Goal: Task Accomplishment & Management: Use online tool/utility

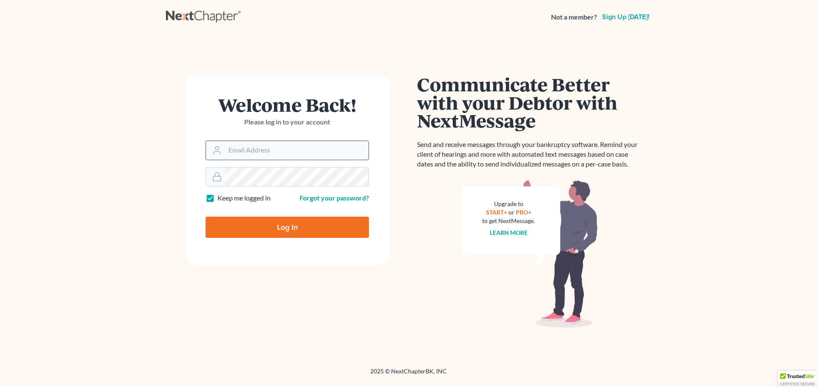
click at [291, 149] on input "Email Address" at bounding box center [296, 150] width 143 height 19
type input "[PERSON_NAME][EMAIL_ADDRESS][DOMAIN_NAME]"
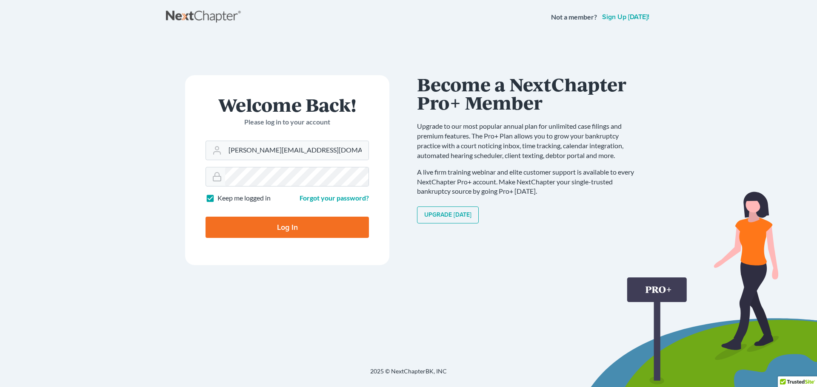
click at [295, 231] on input "Log In" at bounding box center [286, 227] width 163 height 21
type input "Thinking..."
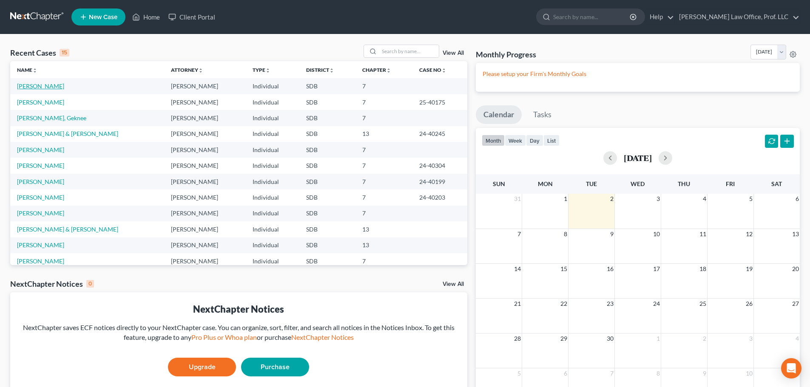
click at [48, 85] on link "[PERSON_NAME]" at bounding box center [40, 86] width 47 height 7
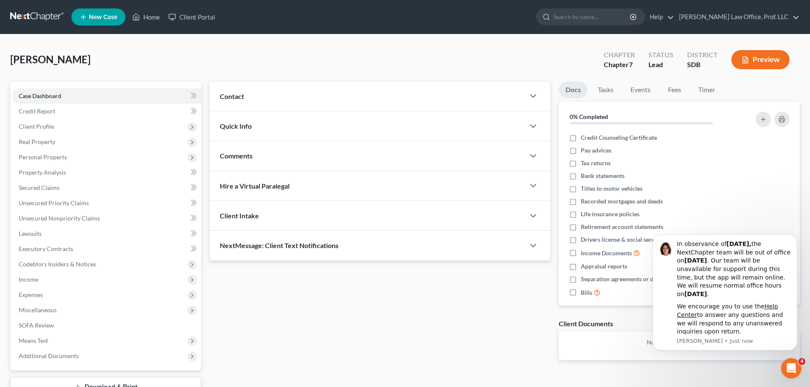
click at [409, 316] on div "Updates & News × Contact New Contact Quick Info Status Discharged Discharged & …" at bounding box center [379, 228] width 349 height 293
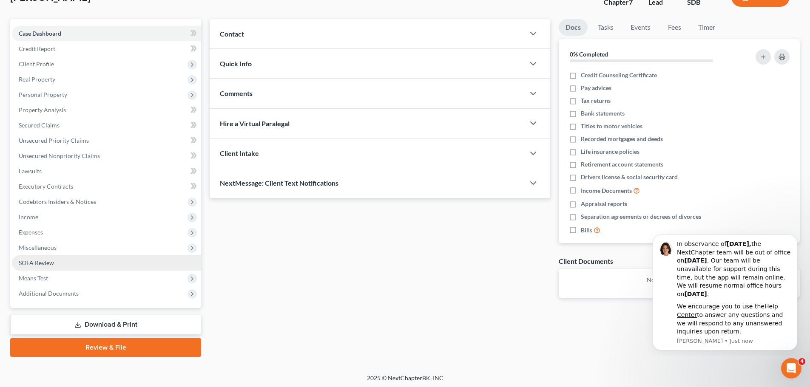
scroll to position [65, 0]
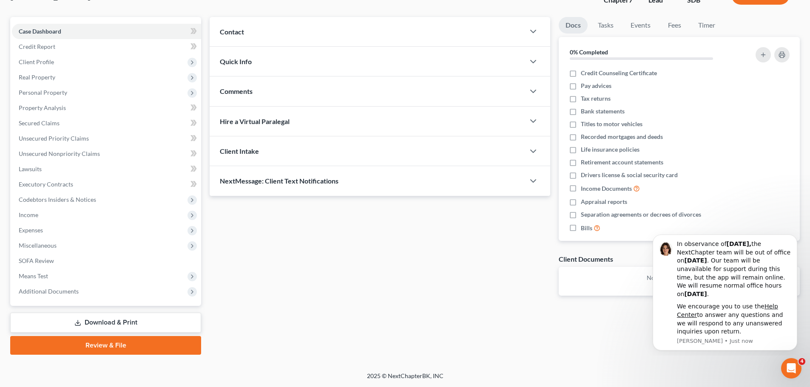
click at [103, 321] on link "Download & Print" at bounding box center [105, 323] width 191 height 20
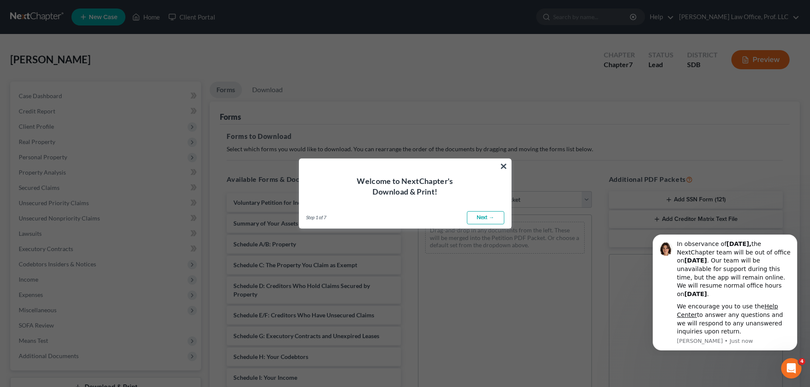
click at [483, 217] on link "Next →" at bounding box center [485, 218] width 37 height 14
select select "0"
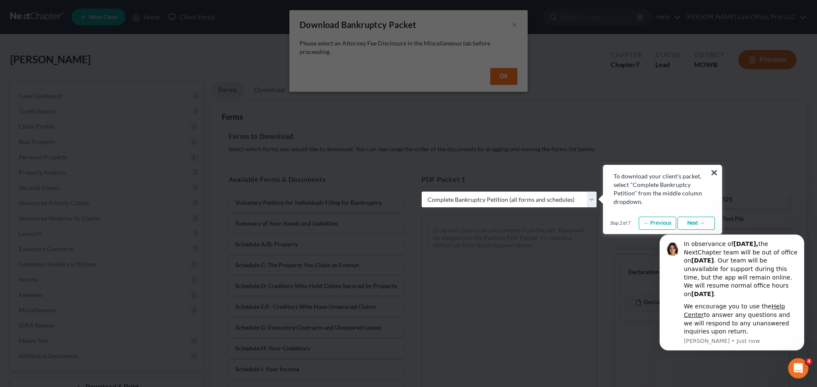
click at [698, 224] on link "Next →" at bounding box center [695, 224] width 37 height 14
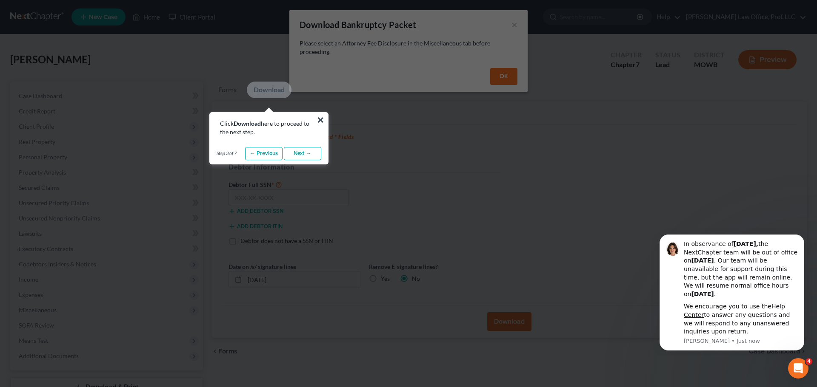
click at [300, 151] on link "Next →" at bounding box center [302, 154] width 37 height 14
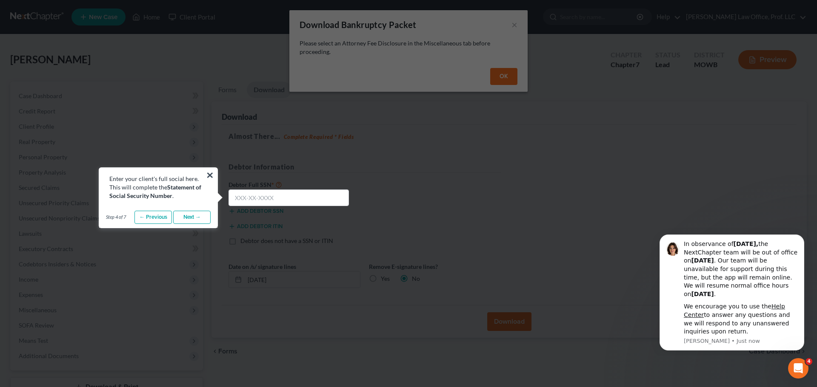
click at [193, 219] on link "Next →" at bounding box center [191, 218] width 37 height 14
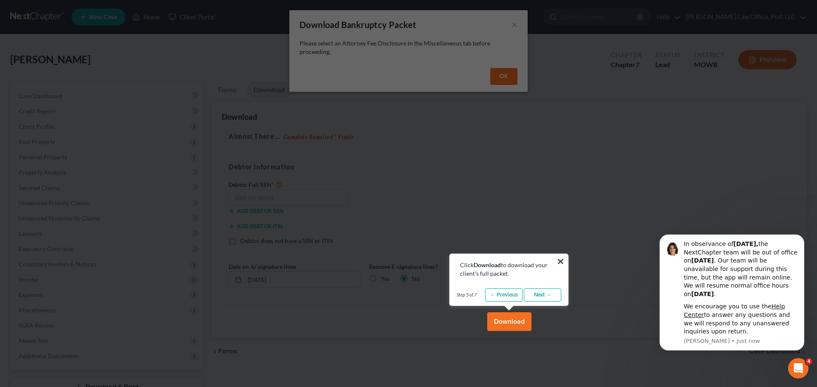
click at [539, 294] on link "Next →" at bounding box center [542, 296] width 37 height 14
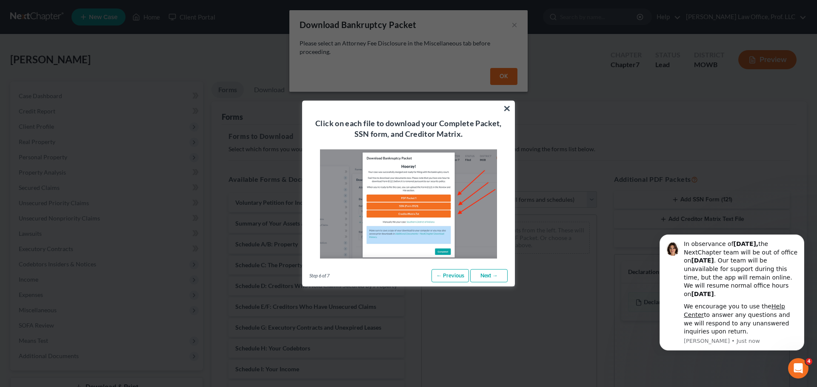
click at [489, 276] on link "Next →" at bounding box center [488, 276] width 37 height 14
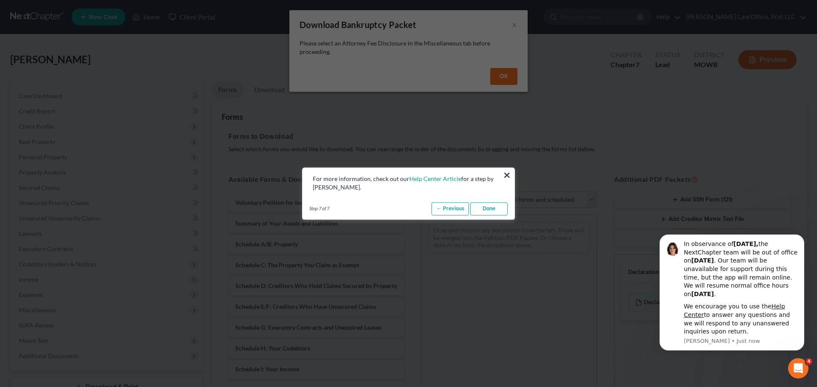
click at [492, 211] on link "Done" at bounding box center [488, 209] width 37 height 14
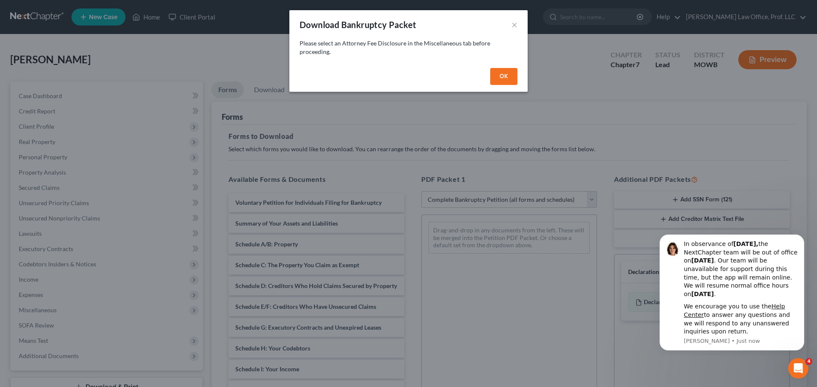
click at [505, 79] on button "OK" at bounding box center [503, 76] width 27 height 17
select select
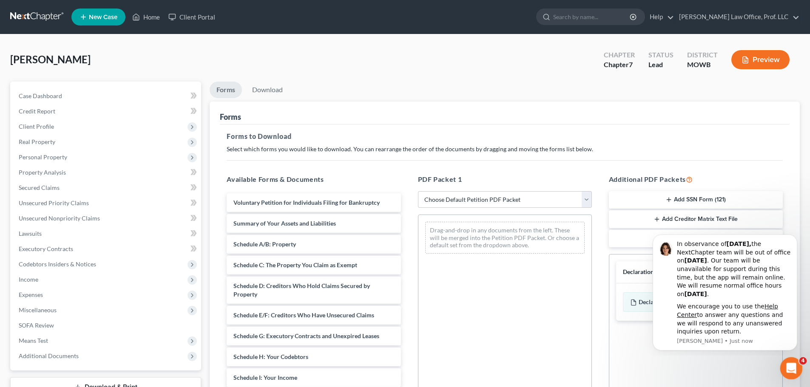
click at [791, 365] on icon "Open Intercom Messenger" at bounding box center [790, 368] width 14 height 14
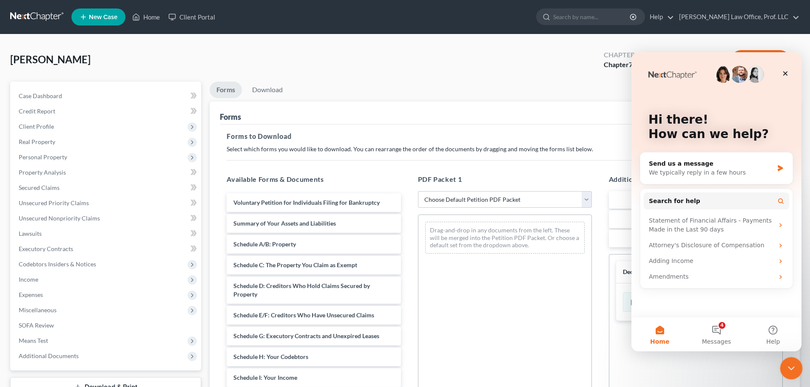
click at [791, 370] on icon "Close Intercom Messenger" at bounding box center [790, 367] width 10 height 10
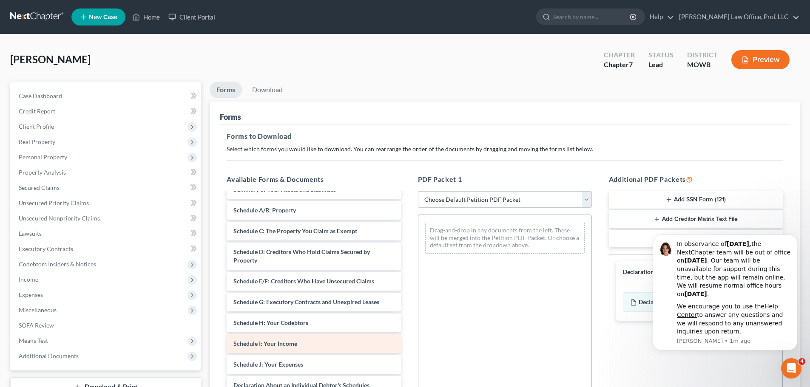
scroll to position [85, 0]
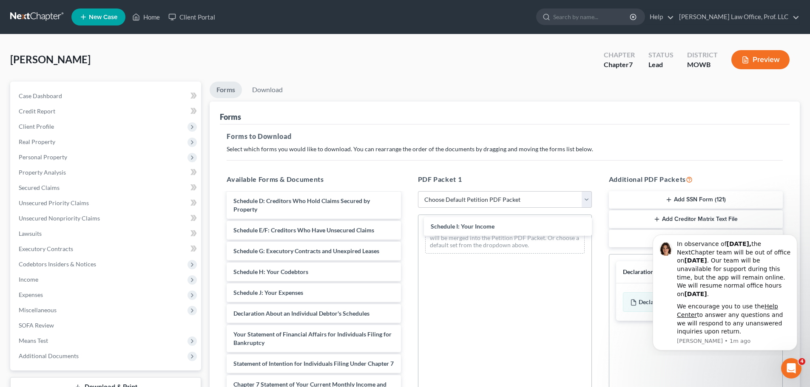
drag, startPoint x: 313, startPoint y: 291, endPoint x: 509, endPoint y: 228, distance: 206.4
click at [407, 226] on div "Schedule I: Your Income Voluntary Petition for Individuals Filing for Bankruptc…" at bounding box center [314, 301] width 188 height 386
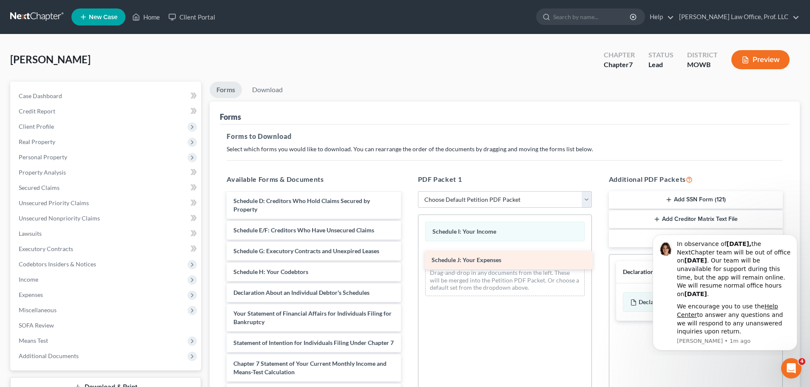
drag, startPoint x: 293, startPoint y: 292, endPoint x: 490, endPoint y: 256, distance: 200.5
click at [407, 256] on div "Schedule J: Your Expenses Voluntary Petition for Individuals Filing for Bankrup…" at bounding box center [314, 290] width 188 height 365
click at [794, 237] on icon "Dismiss notification" at bounding box center [794, 237] width 3 height 3
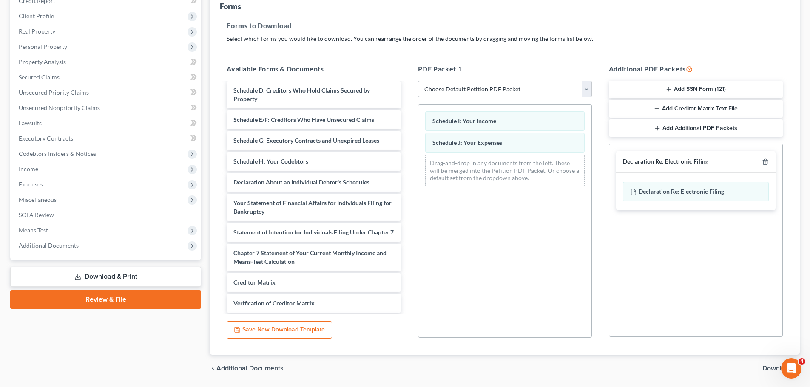
scroll to position [138, 0]
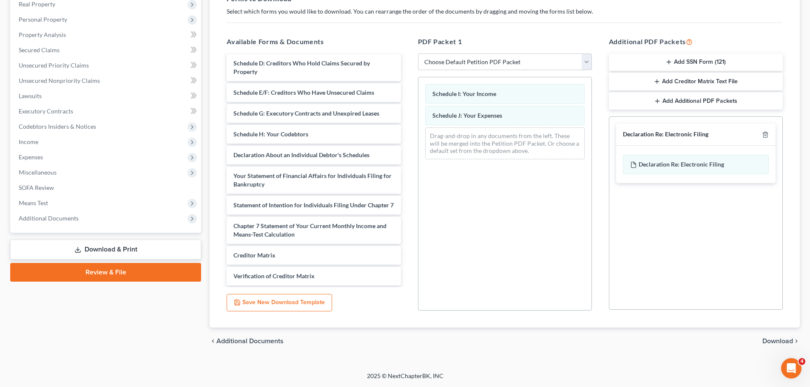
click at [779, 341] on span "Download" at bounding box center [778, 341] width 31 height 7
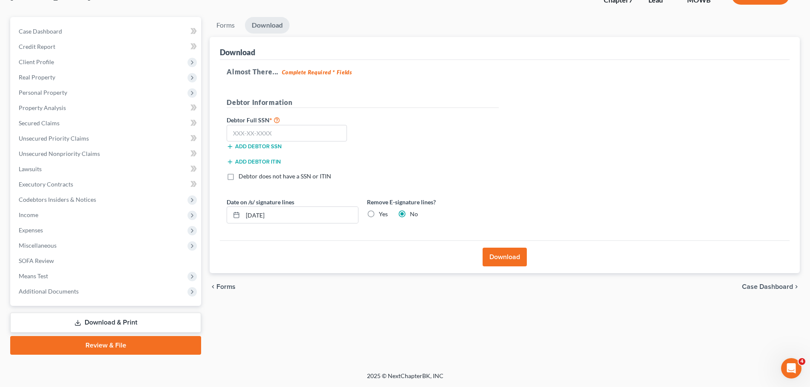
scroll to position [65, 0]
click at [509, 256] on button "Download" at bounding box center [505, 257] width 44 height 19
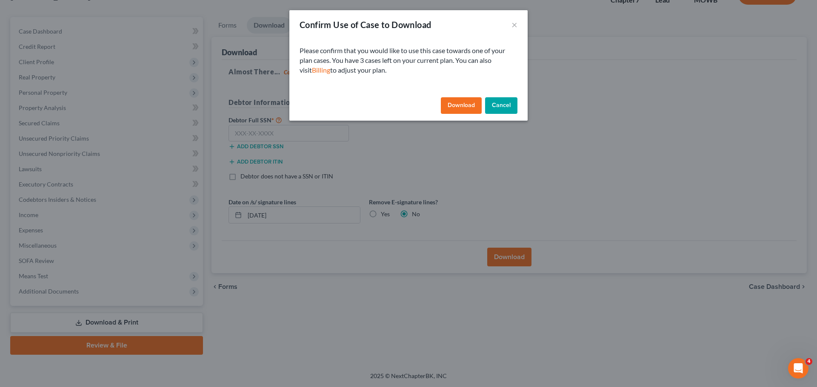
click at [499, 103] on button "Cancel" at bounding box center [501, 105] width 32 height 17
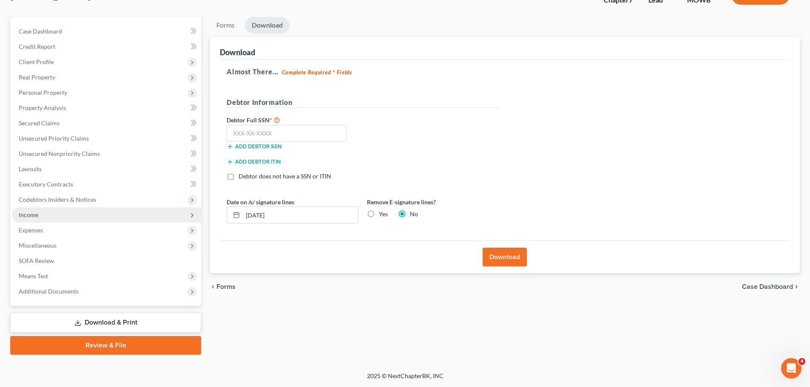
click at [56, 213] on span "Income" at bounding box center [106, 215] width 189 height 15
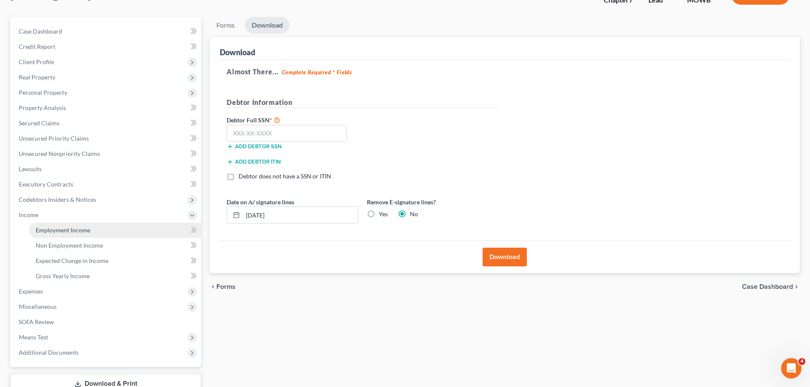
click at [60, 227] on span "Employment Income" at bounding box center [63, 230] width 54 height 7
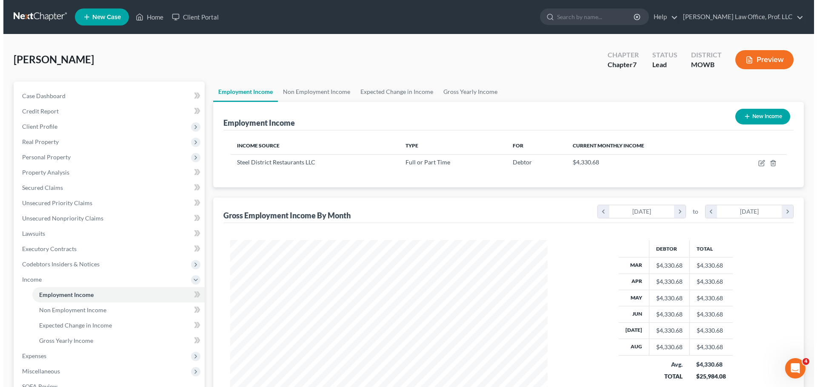
scroll to position [159, 334]
click at [769, 54] on button "Preview" at bounding box center [760, 59] width 58 height 19
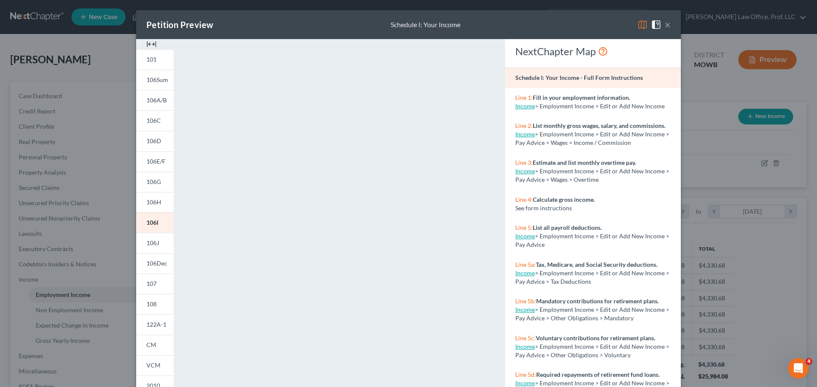
click at [664, 26] on button "×" at bounding box center [667, 25] width 6 height 10
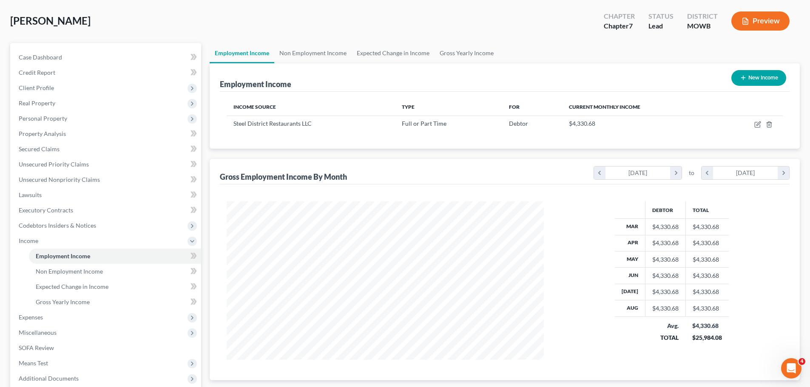
scroll to position [85, 0]
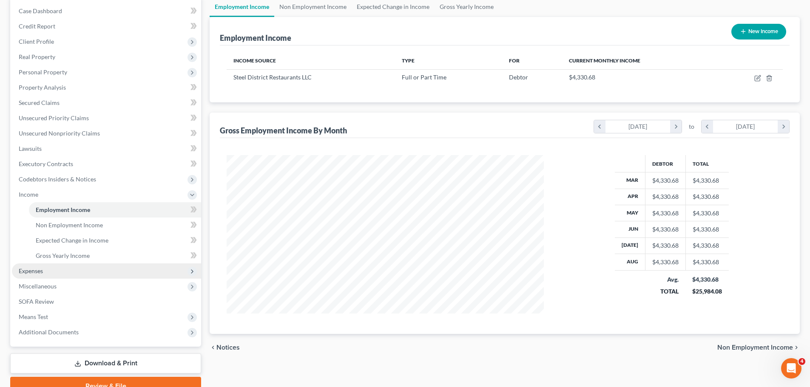
click at [39, 271] on span "Expenses" at bounding box center [31, 270] width 24 height 7
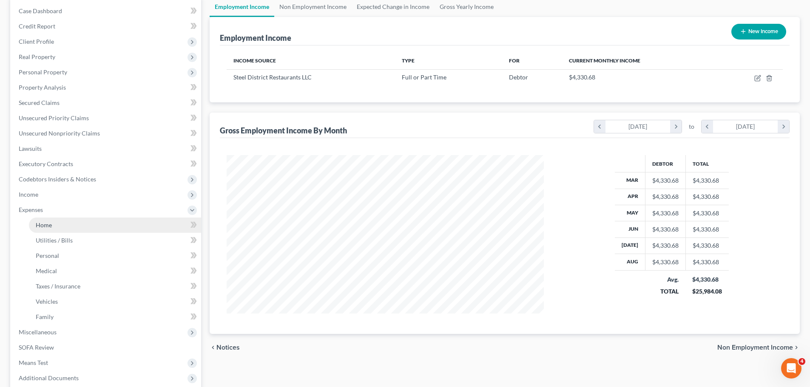
click at [47, 226] on span "Home" at bounding box center [44, 225] width 16 height 7
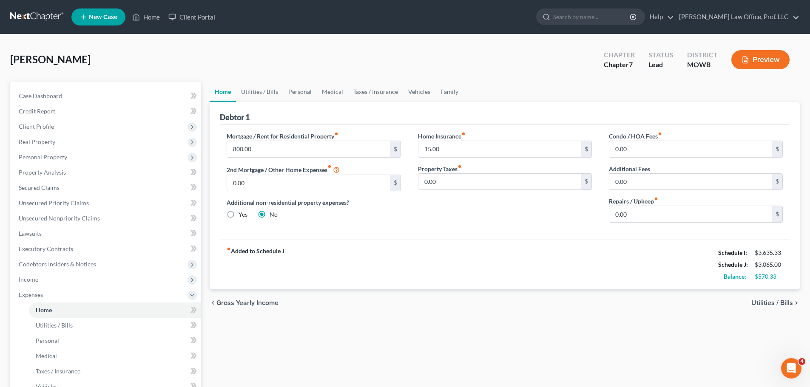
click at [757, 58] on button "Preview" at bounding box center [760, 59] width 58 height 19
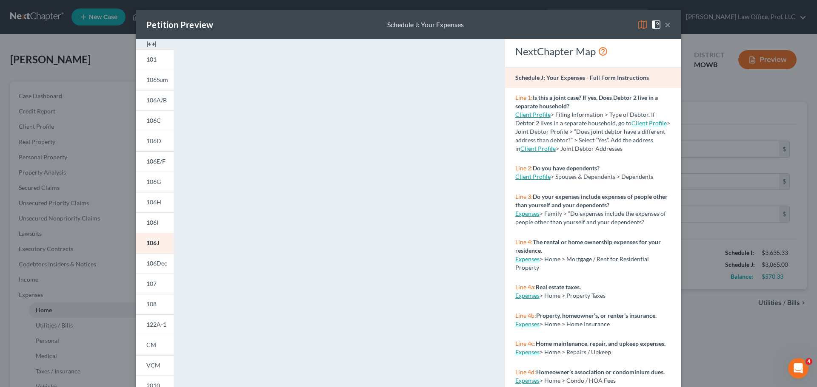
click at [664, 23] on button "×" at bounding box center [667, 25] width 6 height 10
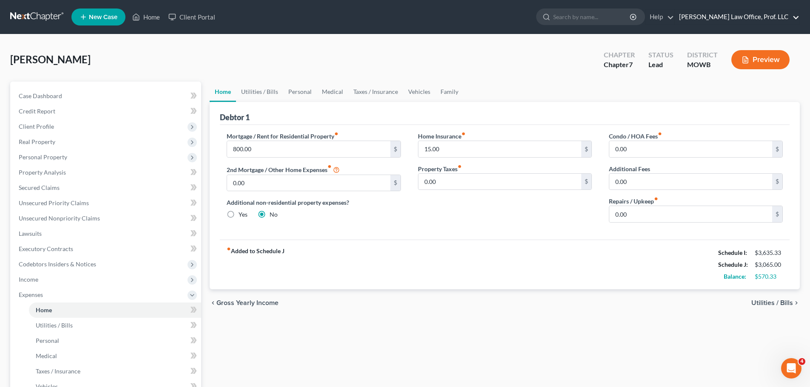
click at [796, 17] on link "[PERSON_NAME] Law Office, Prof. LLC" at bounding box center [737, 16] width 125 height 15
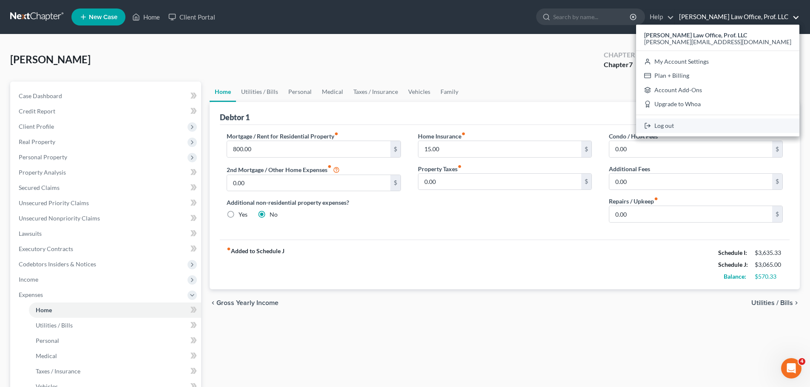
click at [725, 125] on link "Log out" at bounding box center [717, 126] width 163 height 14
